Goal: Task Accomplishment & Management: Manage account settings

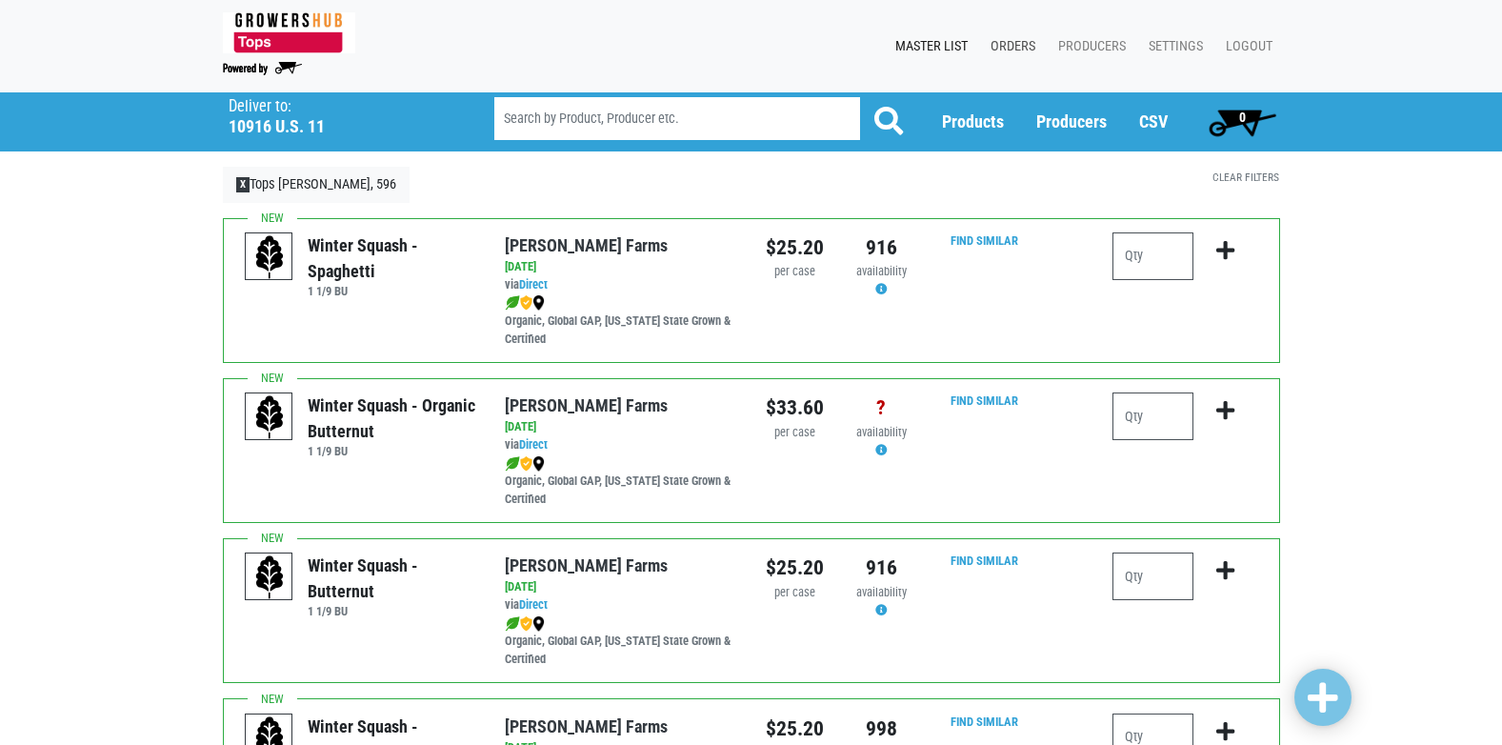
click at [1010, 46] on link "Orders" at bounding box center [1009, 47] width 68 height 36
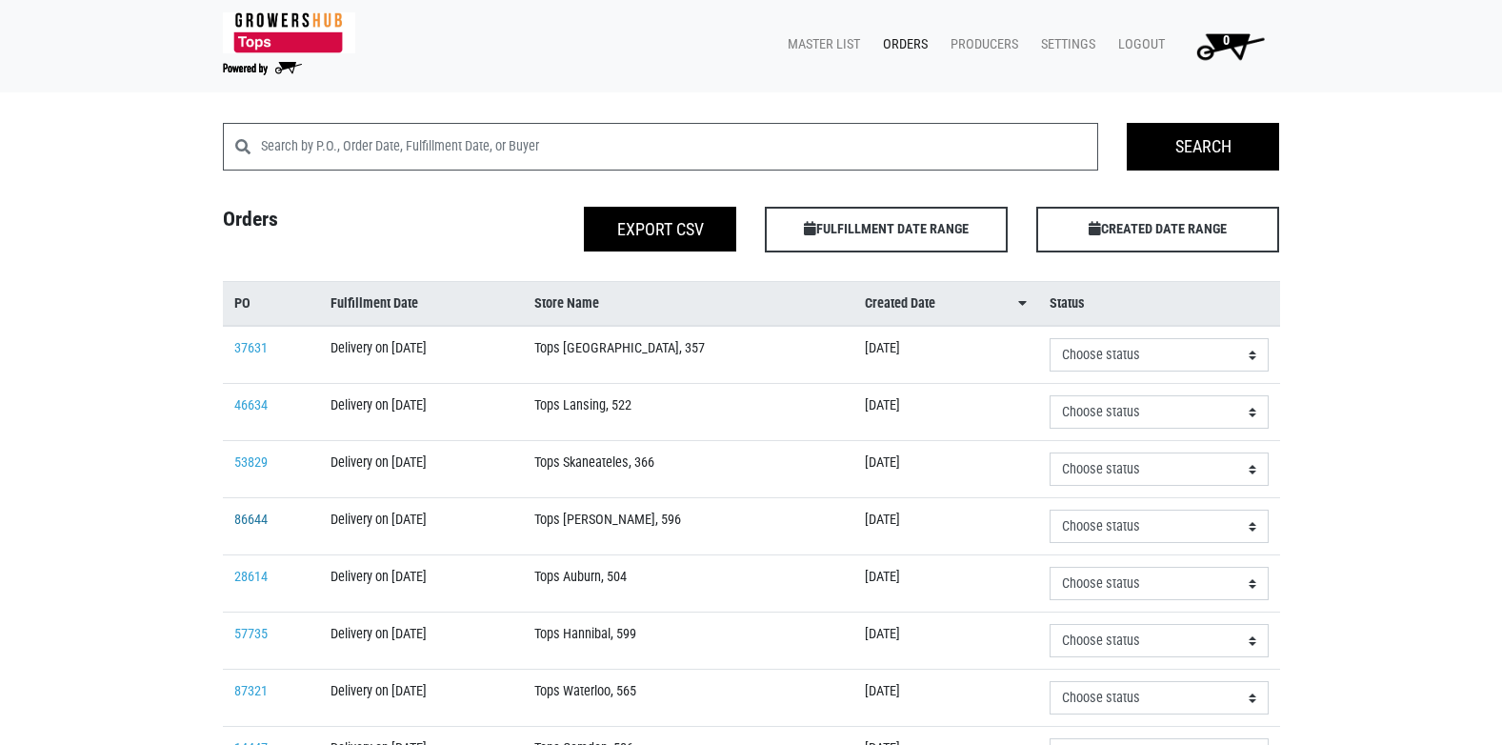
click at [237, 519] on link "86644" at bounding box center [250, 519] width 33 height 16
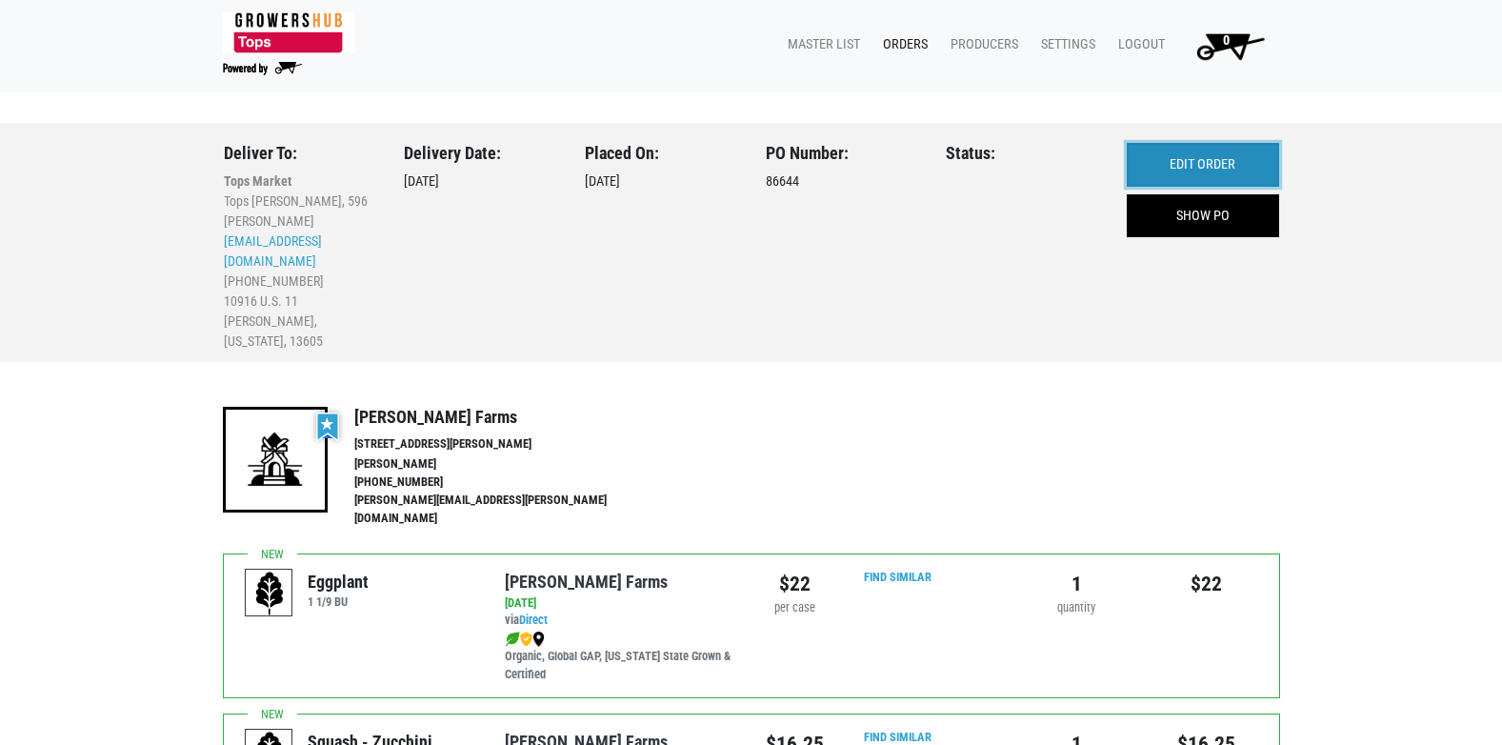
click at [1198, 158] on link "EDIT ORDER" at bounding box center [1203, 165] width 152 height 44
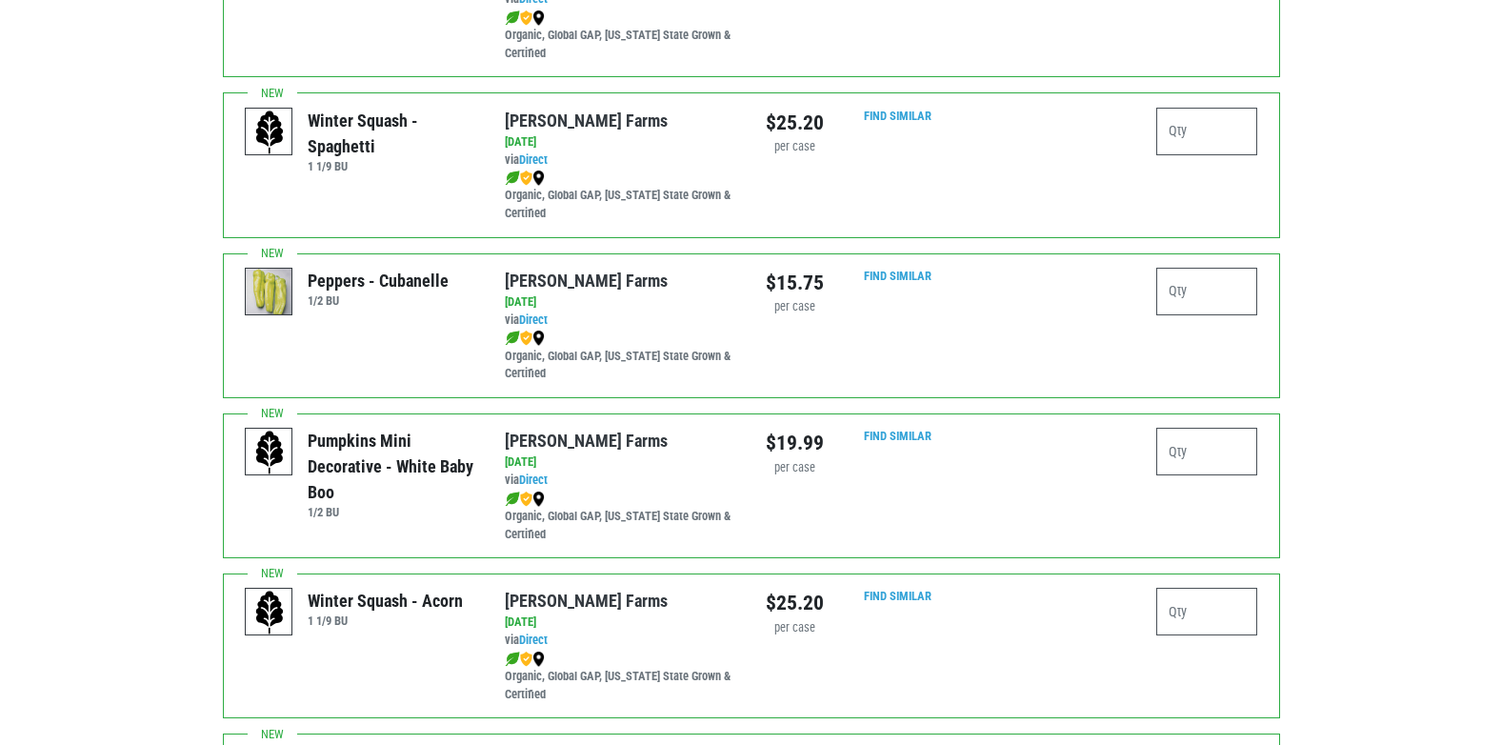
scroll to position [1619, 0]
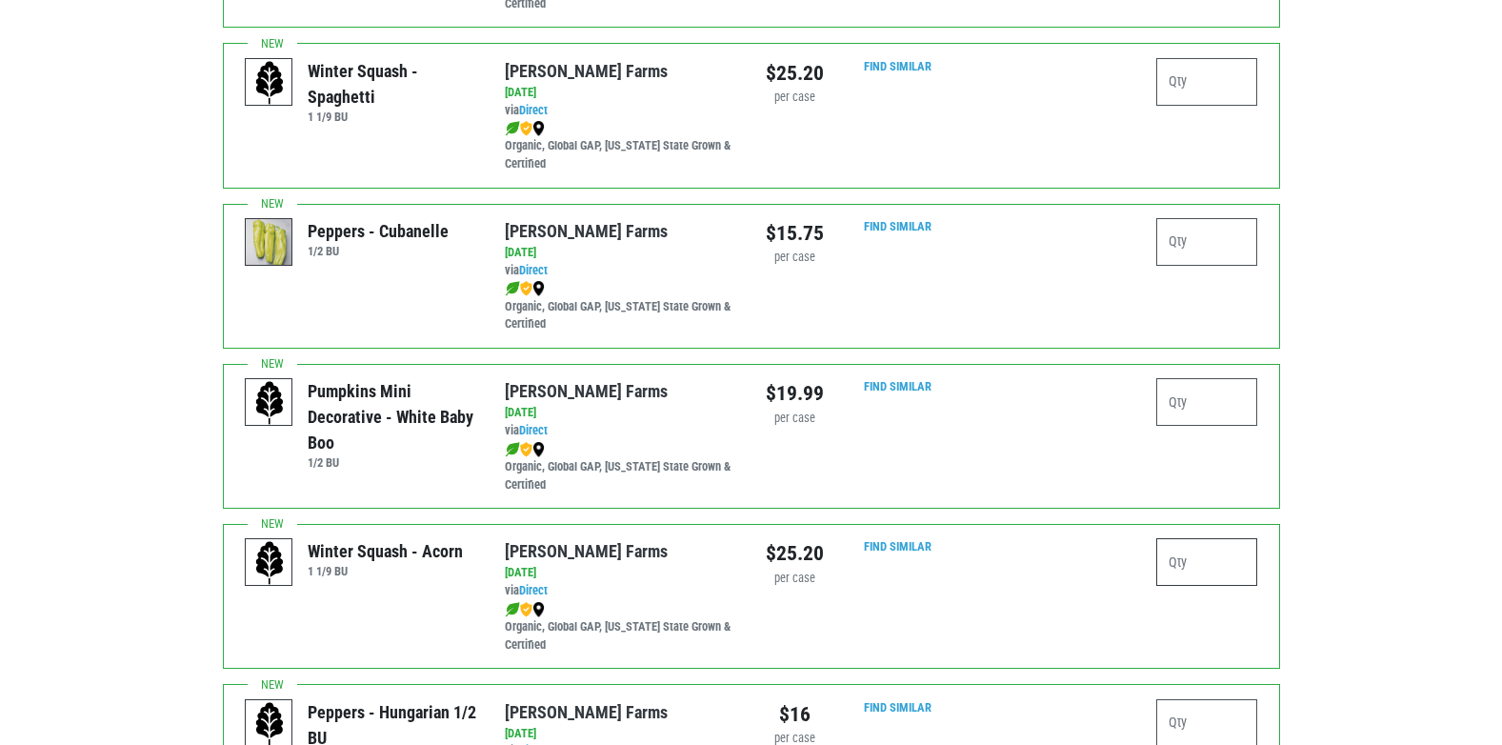
click at [1193, 548] on input "number" at bounding box center [1207, 562] width 102 height 48
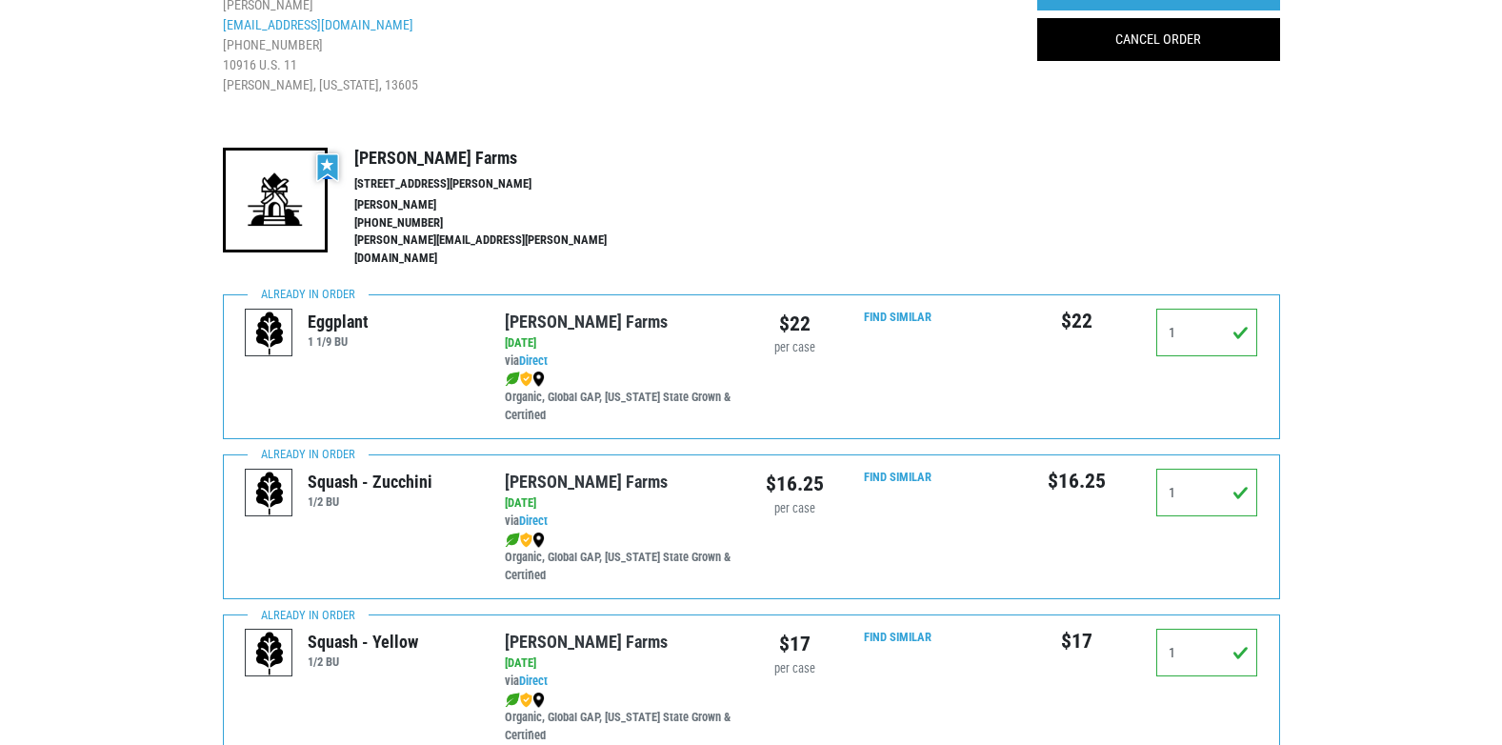
scroll to position [95, 0]
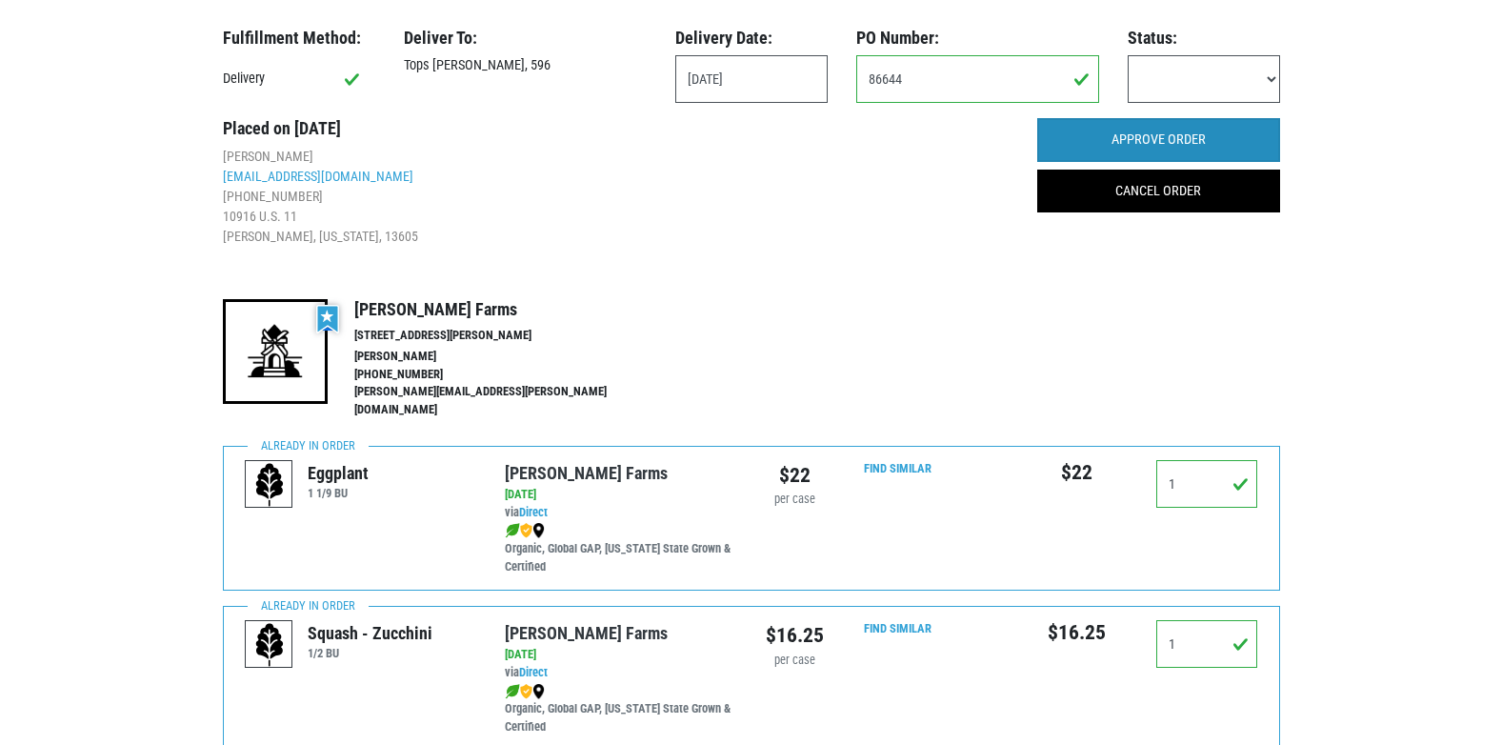
type input "1"
click at [1165, 139] on input "APPROVE ORDER" at bounding box center [1158, 140] width 243 height 44
